Goal: Check status: Check status

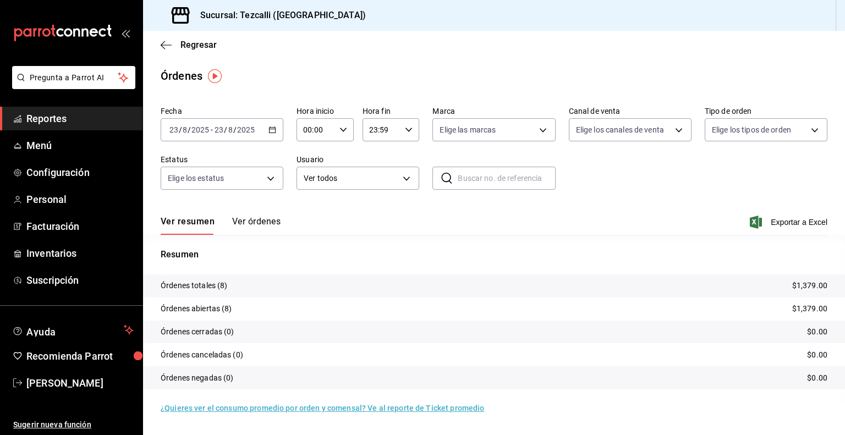
click at [220, 134] on div "[DATE] [DATE] - [DATE] [DATE]" at bounding box center [222, 129] width 123 height 23
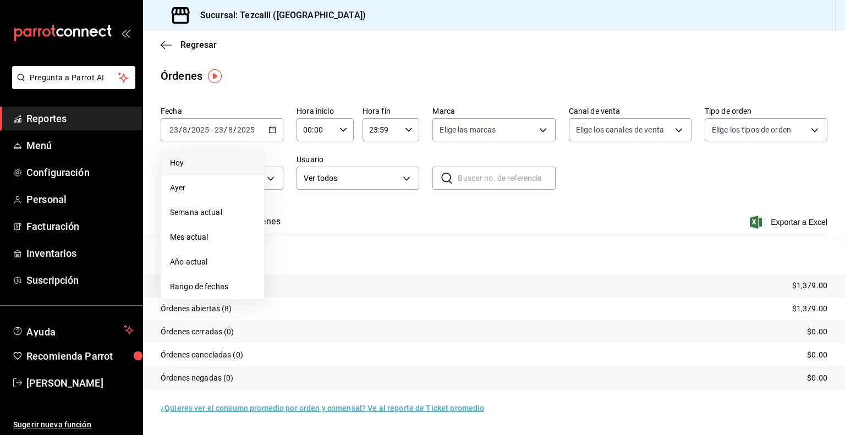
click at [216, 162] on span "Hoy" at bounding box center [212, 163] width 85 height 12
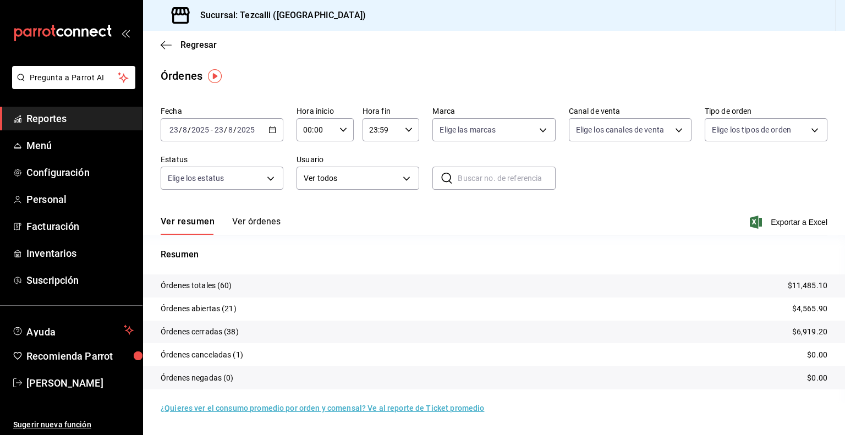
click at [243, 226] on button "Ver órdenes" at bounding box center [256, 225] width 48 height 19
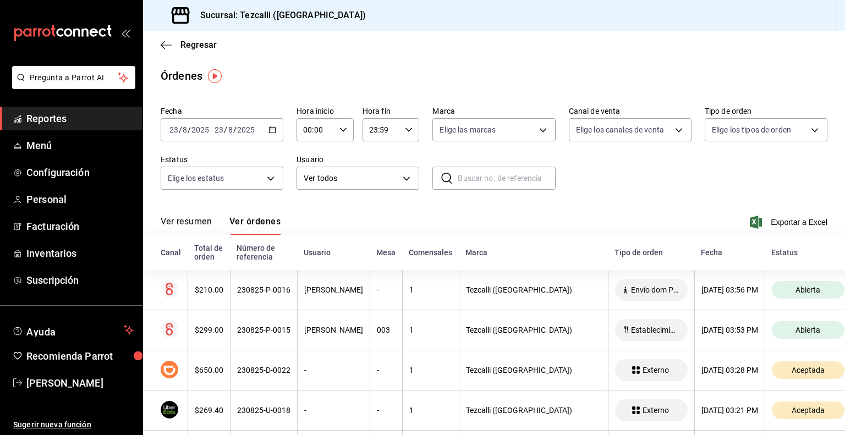
click at [191, 222] on button "Ver resumen" at bounding box center [186, 225] width 51 height 19
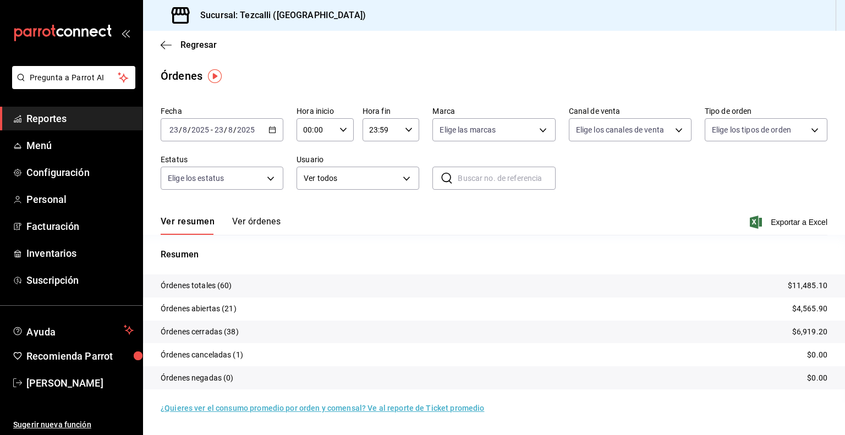
click at [255, 222] on button "Ver órdenes" at bounding box center [256, 225] width 48 height 19
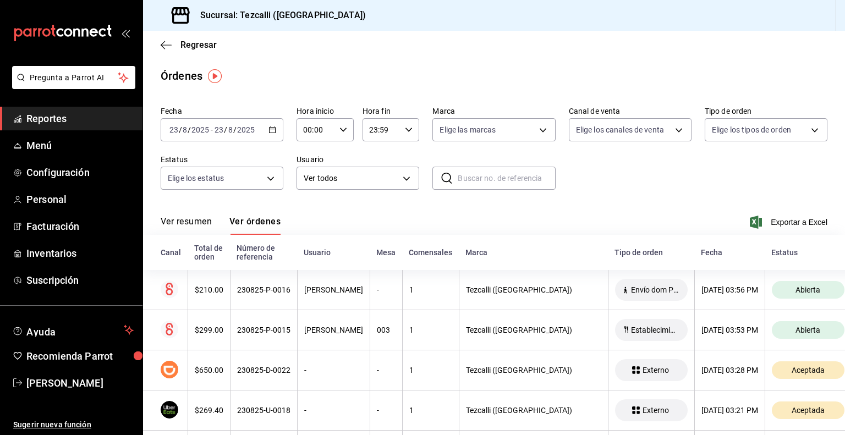
click at [183, 216] on button "Ver resumen" at bounding box center [186, 225] width 51 height 19
